Goal: Transaction & Acquisition: Subscribe to service/newsletter

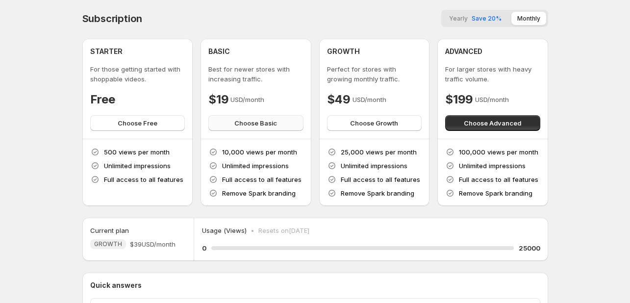
click at [258, 118] on span "Choose Basic" at bounding box center [256, 123] width 43 height 10
